Goal: Task Accomplishment & Management: Manage account settings

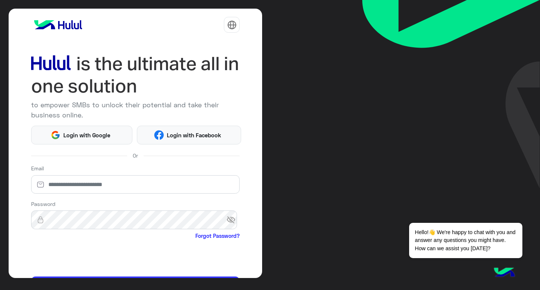
scroll to position [46, 0]
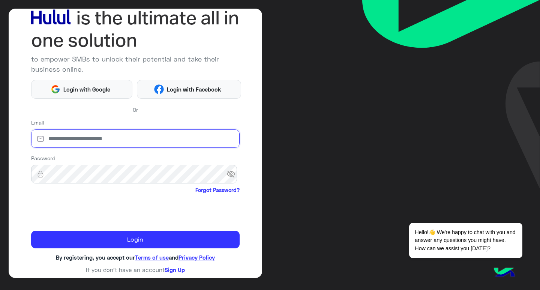
click at [109, 134] on input "email" at bounding box center [135, 138] width 209 height 19
type input "**********"
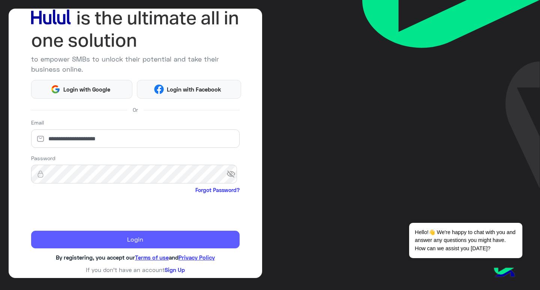
click at [106, 238] on button "Login" at bounding box center [135, 240] width 209 height 18
